Goal: Use online tool/utility: Use online tool/utility

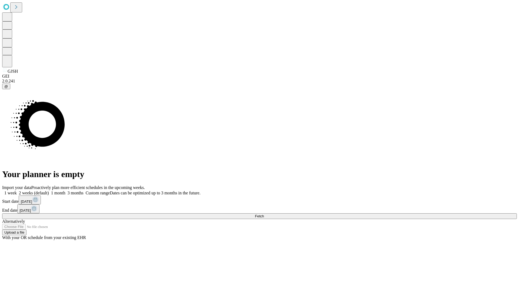
click at [264, 214] on span "Fetch" at bounding box center [259, 216] width 9 height 4
